Goal: Find specific page/section: Find specific page/section

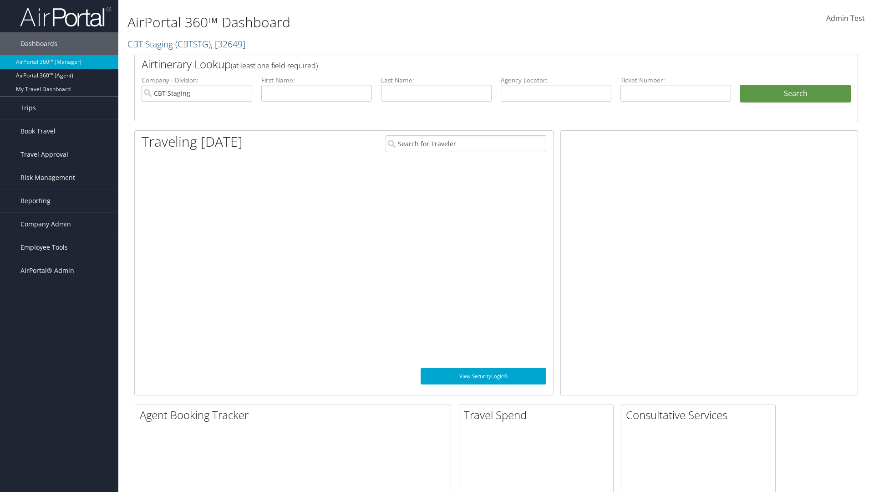
click at [59, 224] on span "Company Admin" at bounding box center [45, 224] width 51 height 23
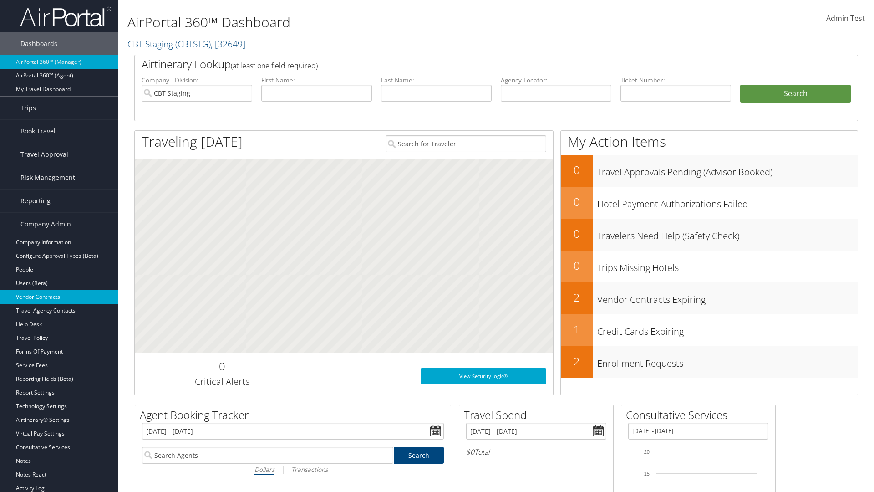
click at [59, 297] on link "Vendor Contracts" at bounding box center [59, 297] width 118 height 14
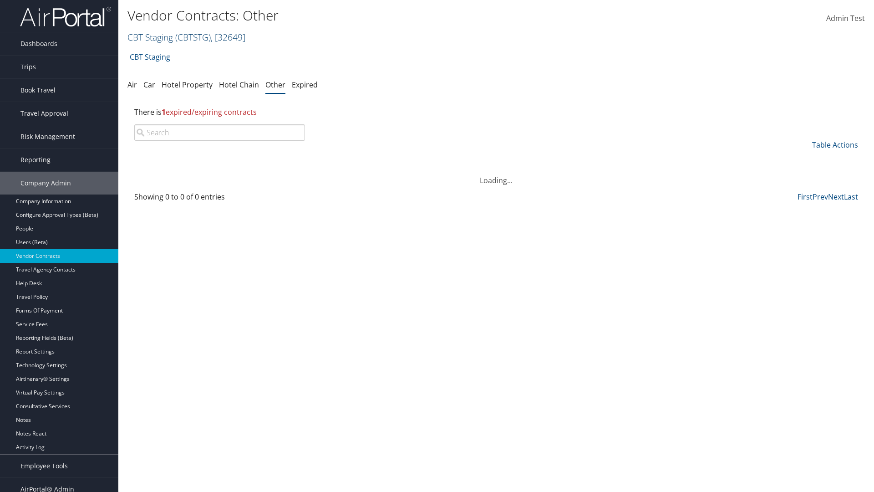
click at [150, 37] on link "CBT Staging ( CBTSTG ) , [ 32649 ]" at bounding box center [186, 37] width 118 height 12
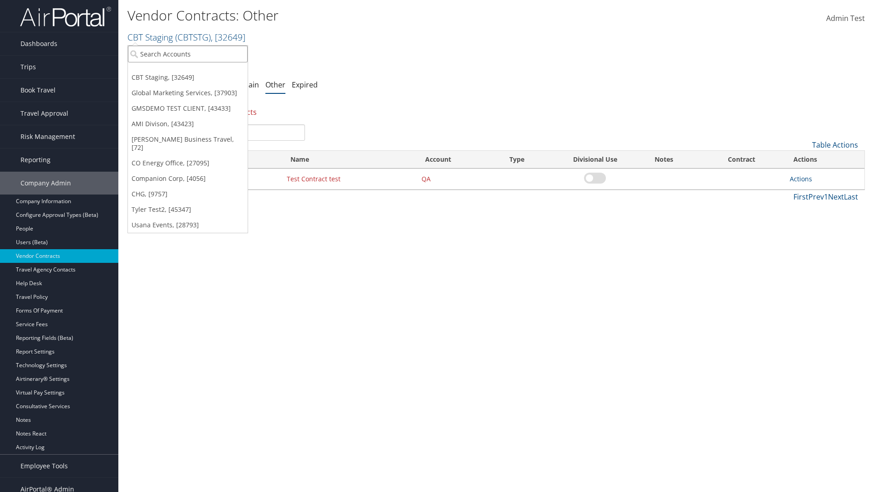
click at [188, 54] on input "search" at bounding box center [188, 54] width 120 height 17
type input "Global Marketing Services"
click at [196, 71] on div "Global Marketing Services (301946), [37903]" at bounding box center [196, 70] width 147 height 8
